Goal: Navigation & Orientation: Find specific page/section

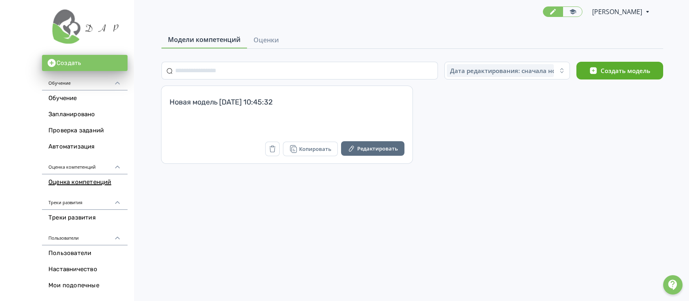
click at [68, 150] on link "Автоматизация" at bounding box center [85, 147] width 86 height 16
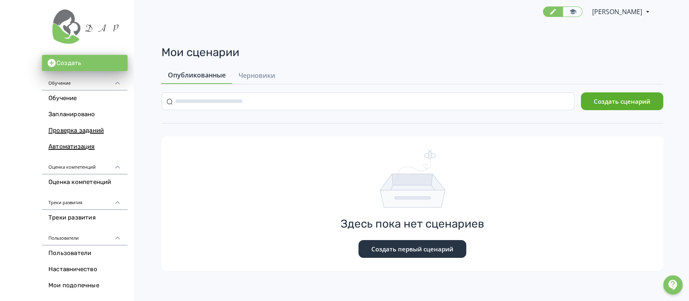
click at [69, 134] on link "Проверка заданий" at bounding box center [85, 131] width 86 height 16
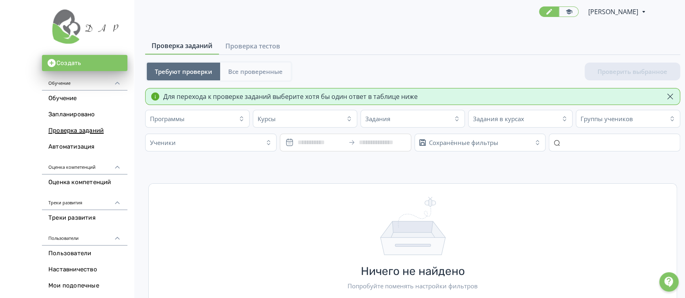
click at [239, 71] on span "Все проверенные" at bounding box center [255, 71] width 54 height 8
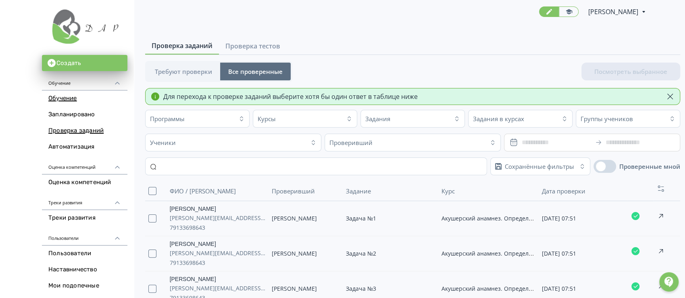
click at [71, 98] on link "Обучение" at bounding box center [85, 98] width 86 height 16
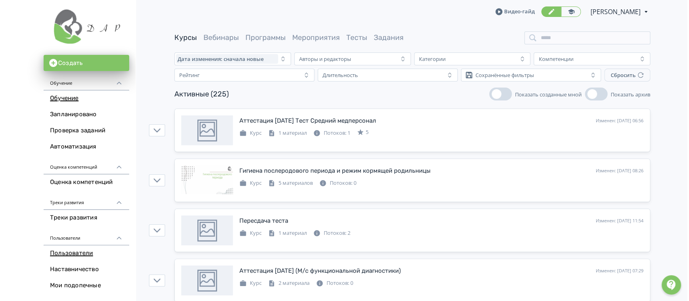
scroll to position [107, 0]
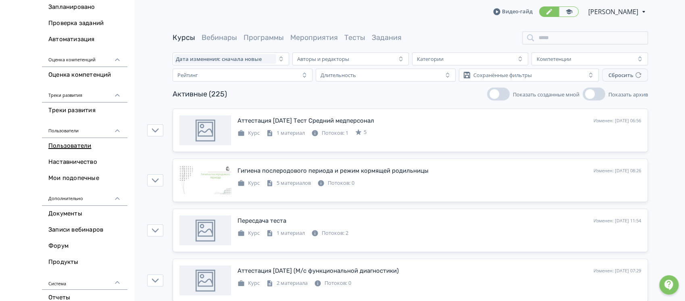
click at [68, 145] on link "Пользователи" at bounding box center [85, 146] width 86 height 16
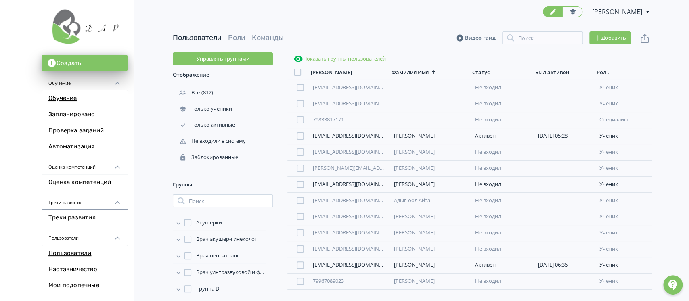
click at [63, 98] on link "Обучение" at bounding box center [85, 98] width 86 height 16
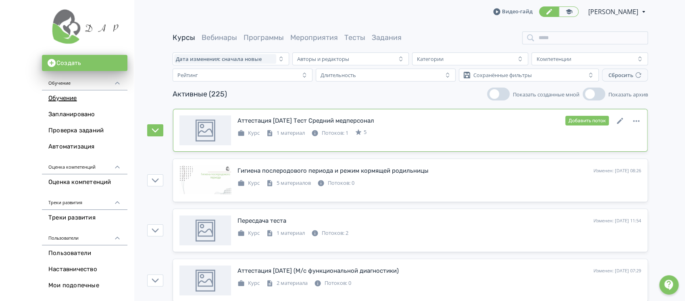
click at [423, 125] on div "Аттестация [DATE] Тест Средний медперсонал Изменен: [DATE] 06:56 Добавить поток" at bounding box center [440, 120] width 404 height 10
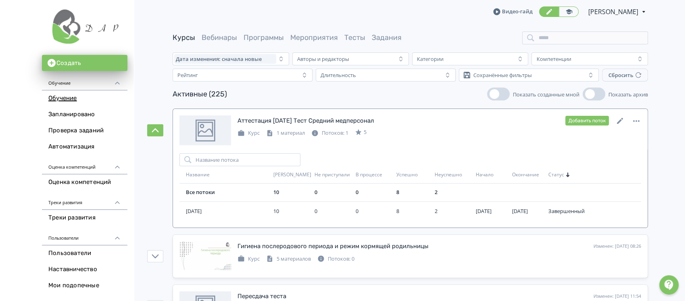
scroll to position [107, 0]
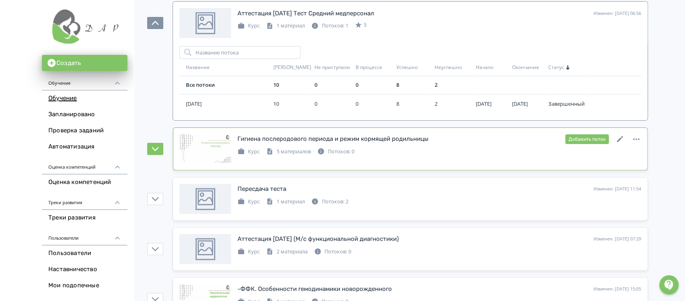
click at [415, 139] on div "Гигиена послеродового периода и режим кормящей родильницы" at bounding box center [333, 138] width 191 height 9
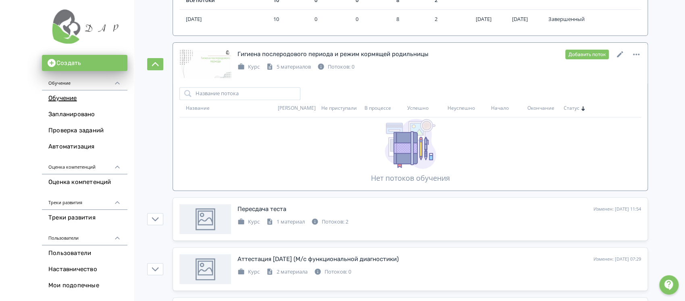
scroll to position [215, 0]
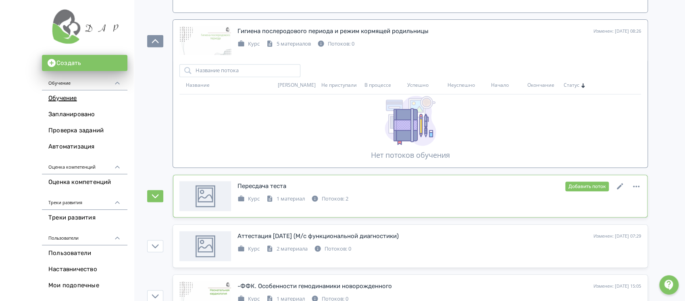
click at [383, 188] on div "Пересдача теста Изменен: [DATE] 11:54 Добавить поток" at bounding box center [440, 186] width 404 height 10
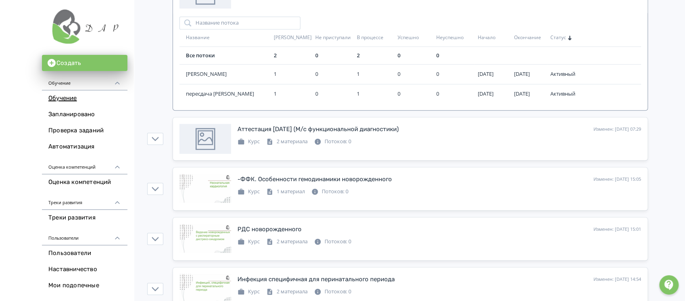
scroll to position [430, 0]
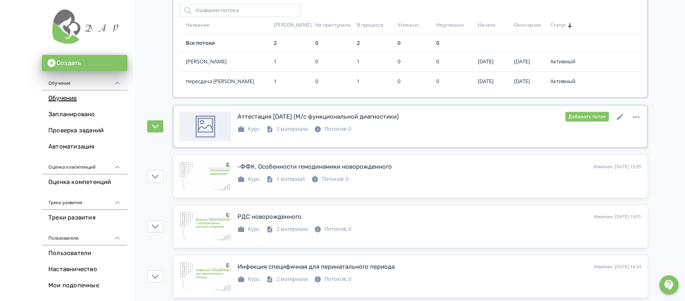
click at [389, 119] on div "Аттестация [DATE] (М/с функциональной диагностики)" at bounding box center [318, 116] width 161 height 9
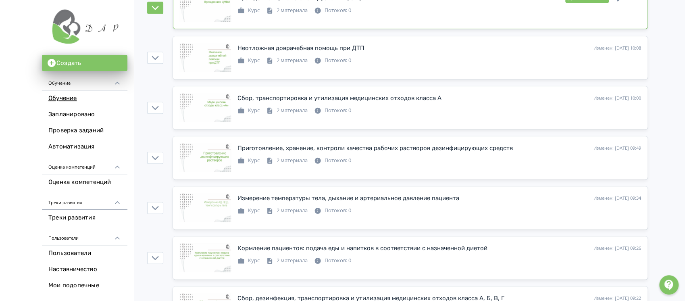
scroll to position [2702, 0]
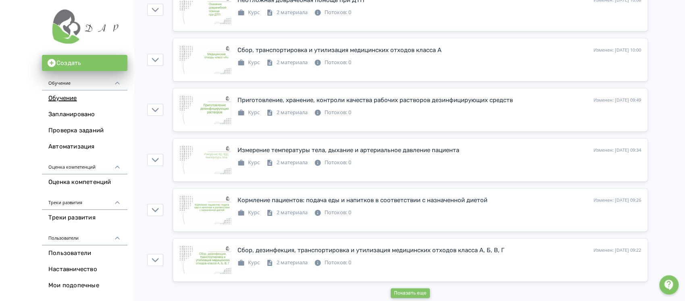
click at [403, 288] on button "Показать еще" at bounding box center [410, 293] width 39 height 10
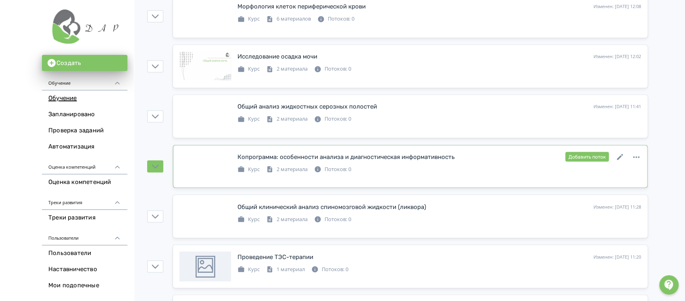
scroll to position [5199, 0]
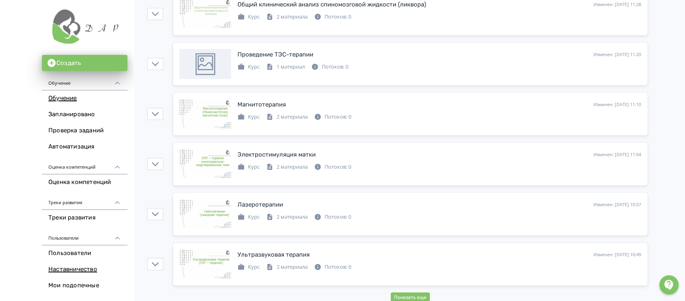
click at [71, 266] on link "Наставничество" at bounding box center [85, 269] width 86 height 16
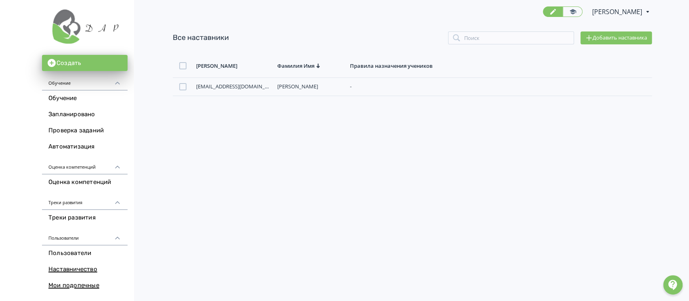
click at [71, 285] on link "Мои подопечные" at bounding box center [85, 286] width 86 height 16
